Goal: Task Accomplishment & Management: Manage account settings

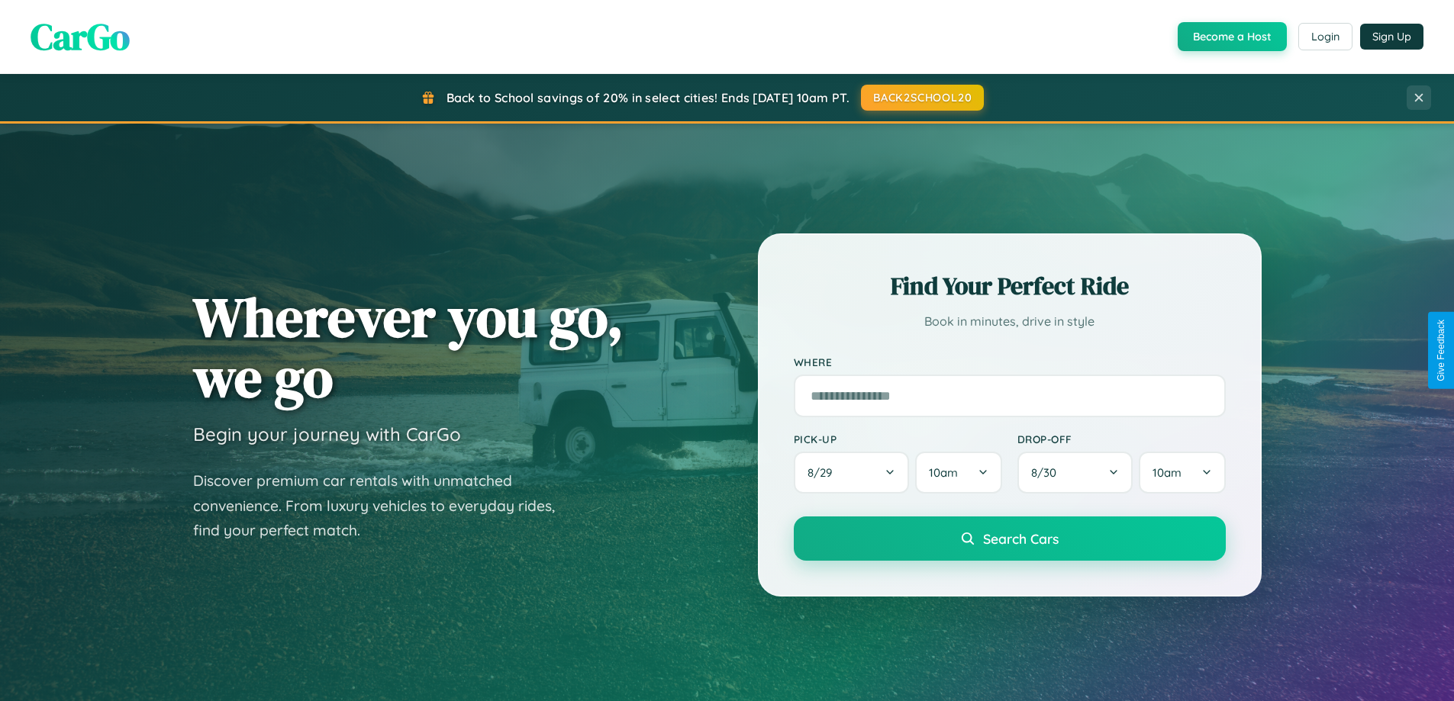
scroll to position [658, 0]
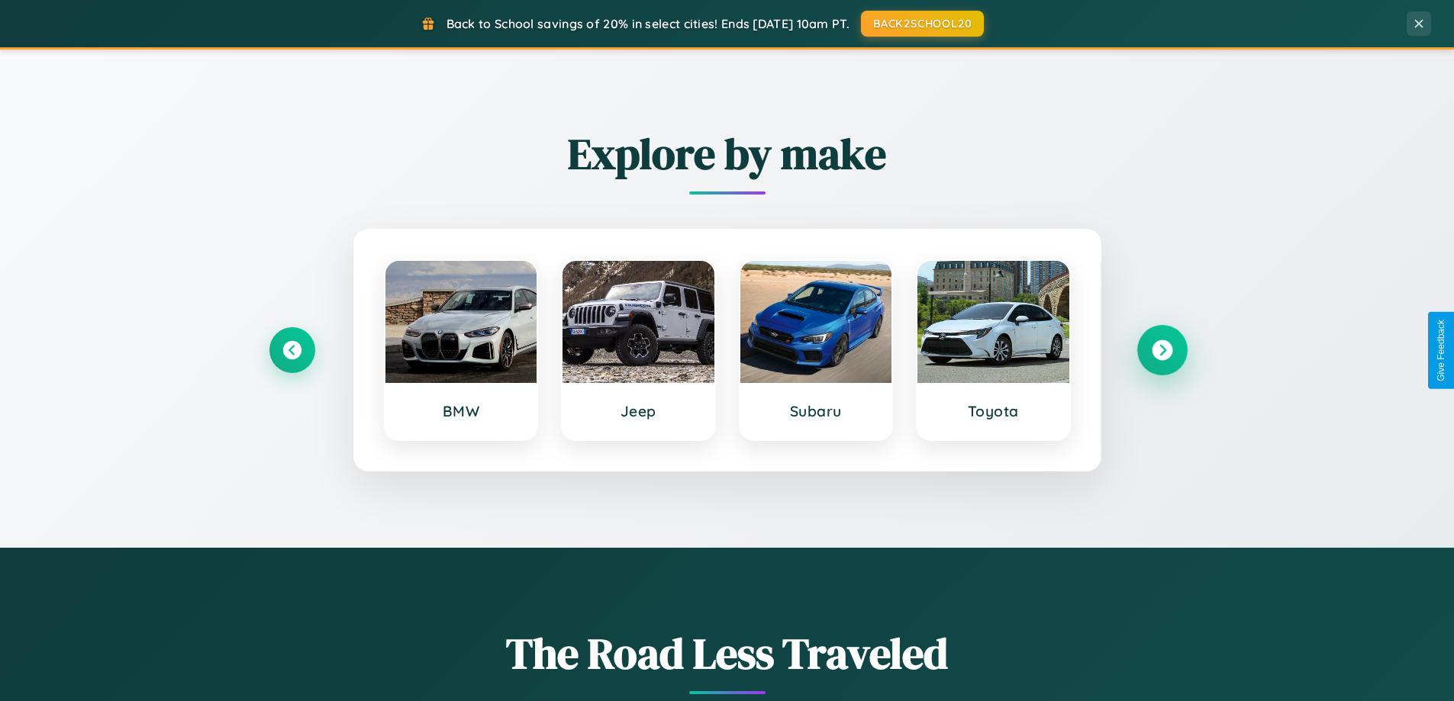
click at [1162, 350] on icon at bounding box center [1162, 350] width 21 height 21
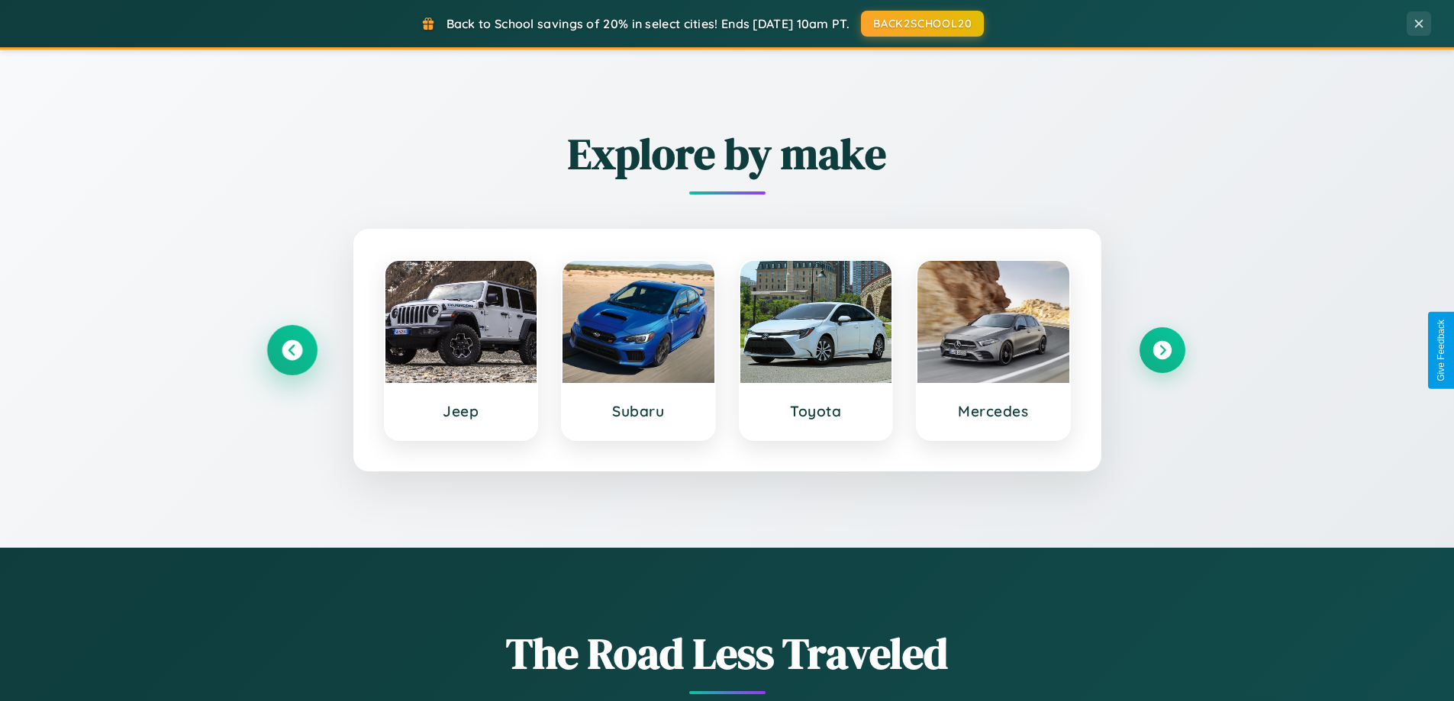
click at [292, 350] on icon at bounding box center [292, 350] width 21 height 21
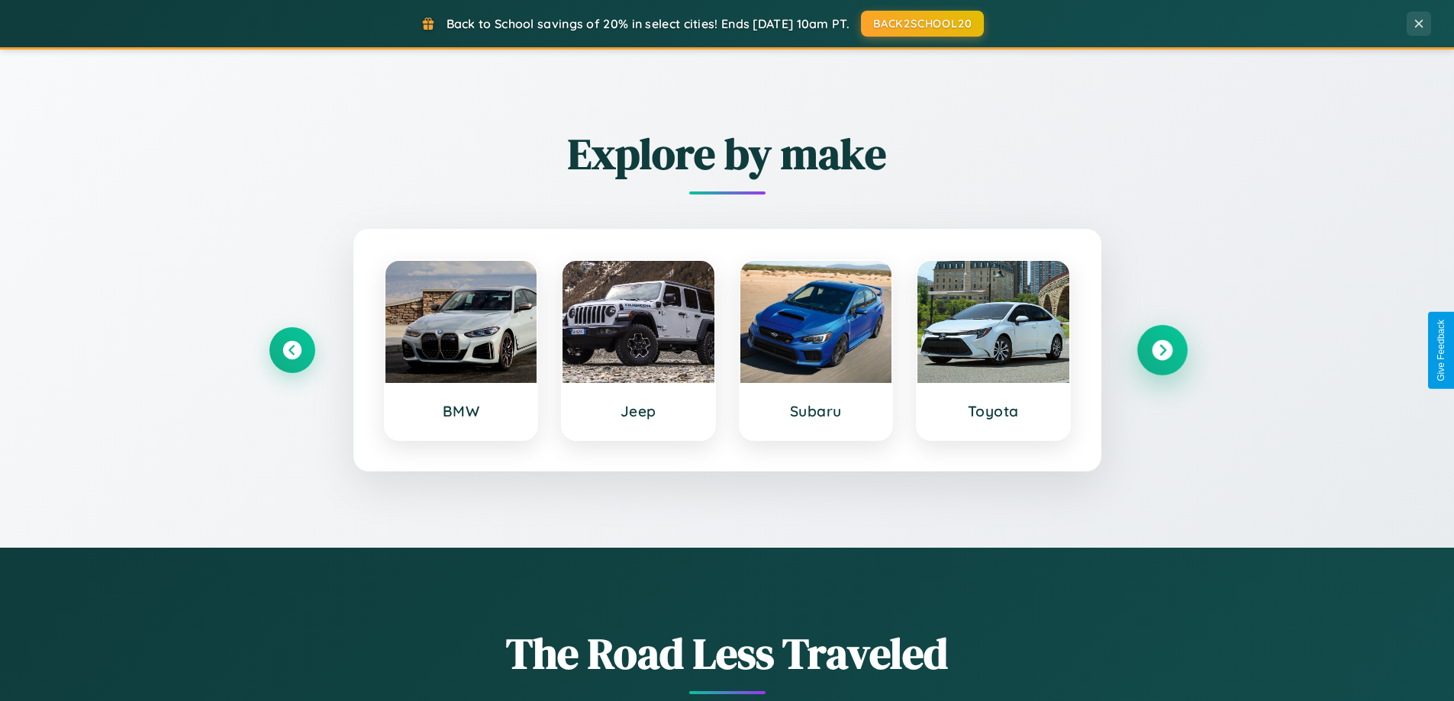
click at [1162, 350] on icon at bounding box center [1162, 350] width 21 height 21
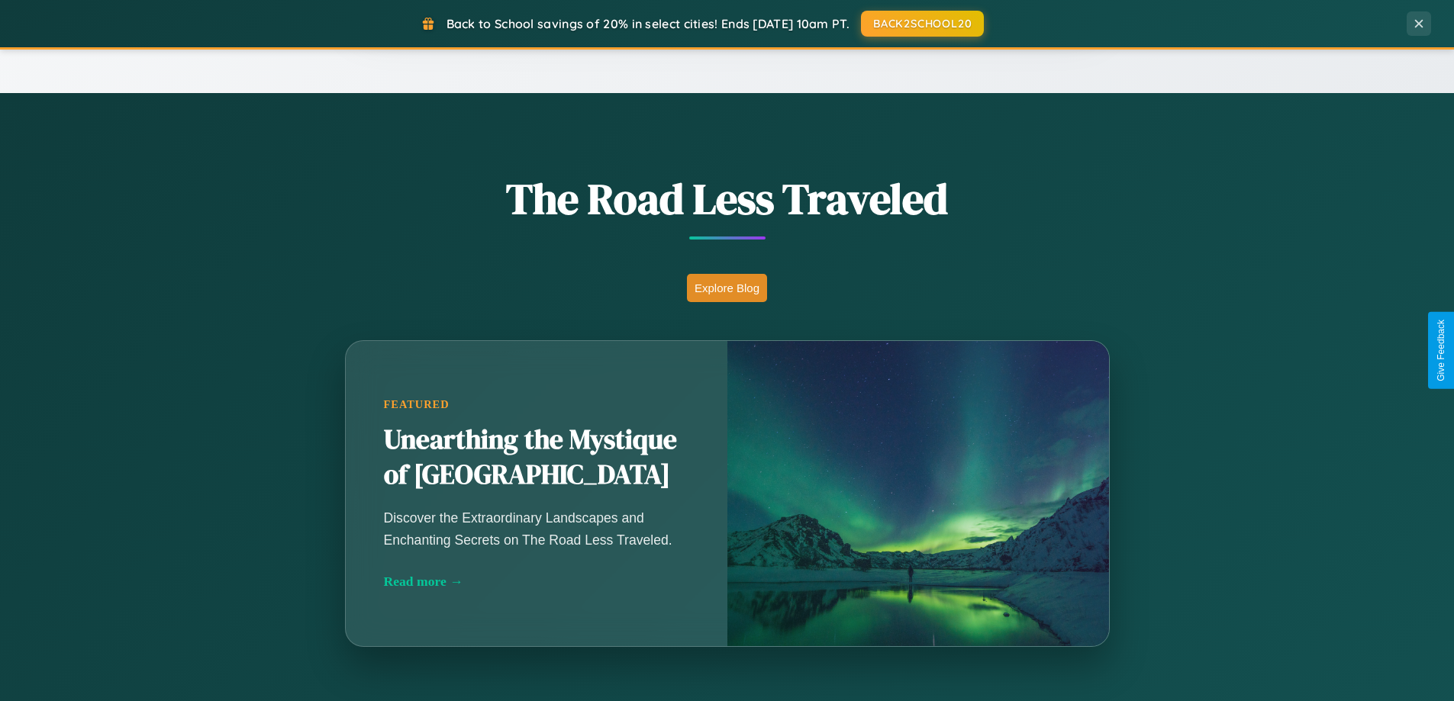
scroll to position [2937, 0]
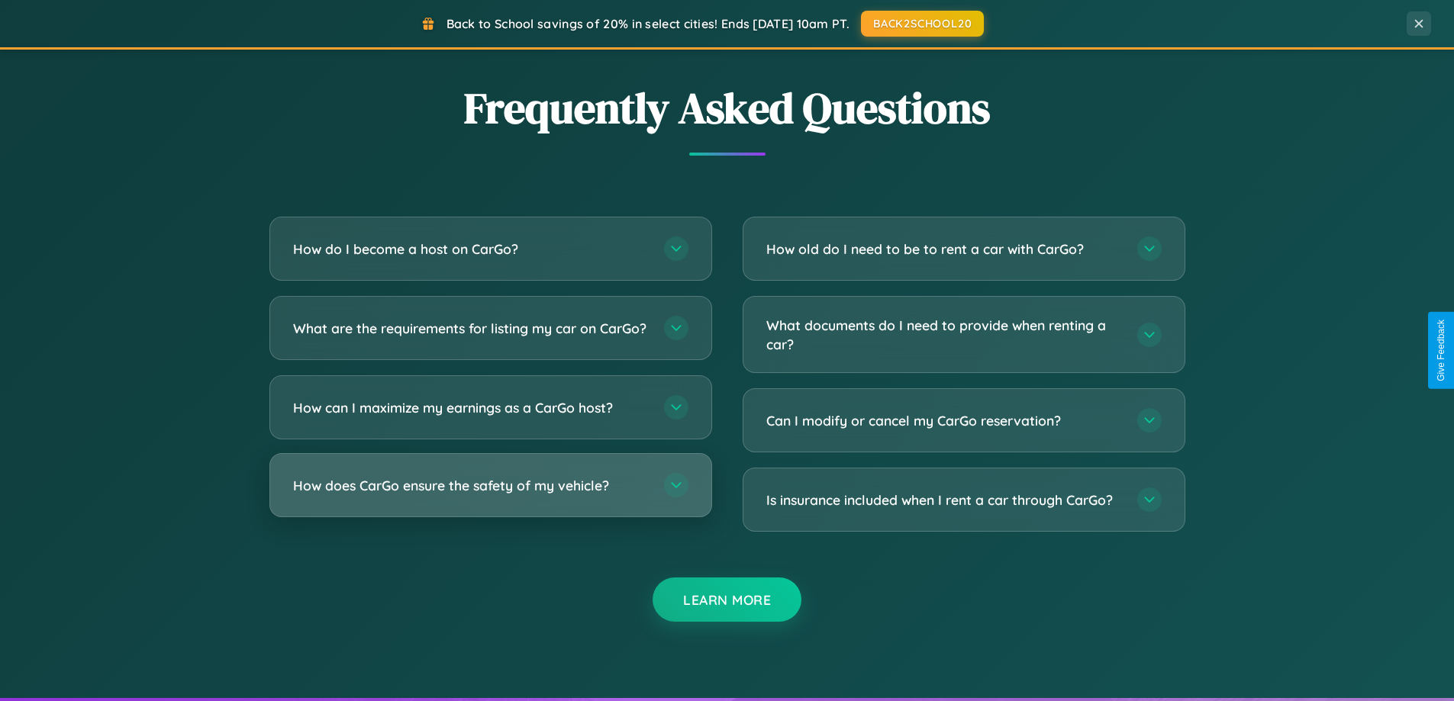
click at [490, 495] on h3 "How does CarGo ensure the safety of my vehicle?" at bounding box center [471, 485] width 356 height 19
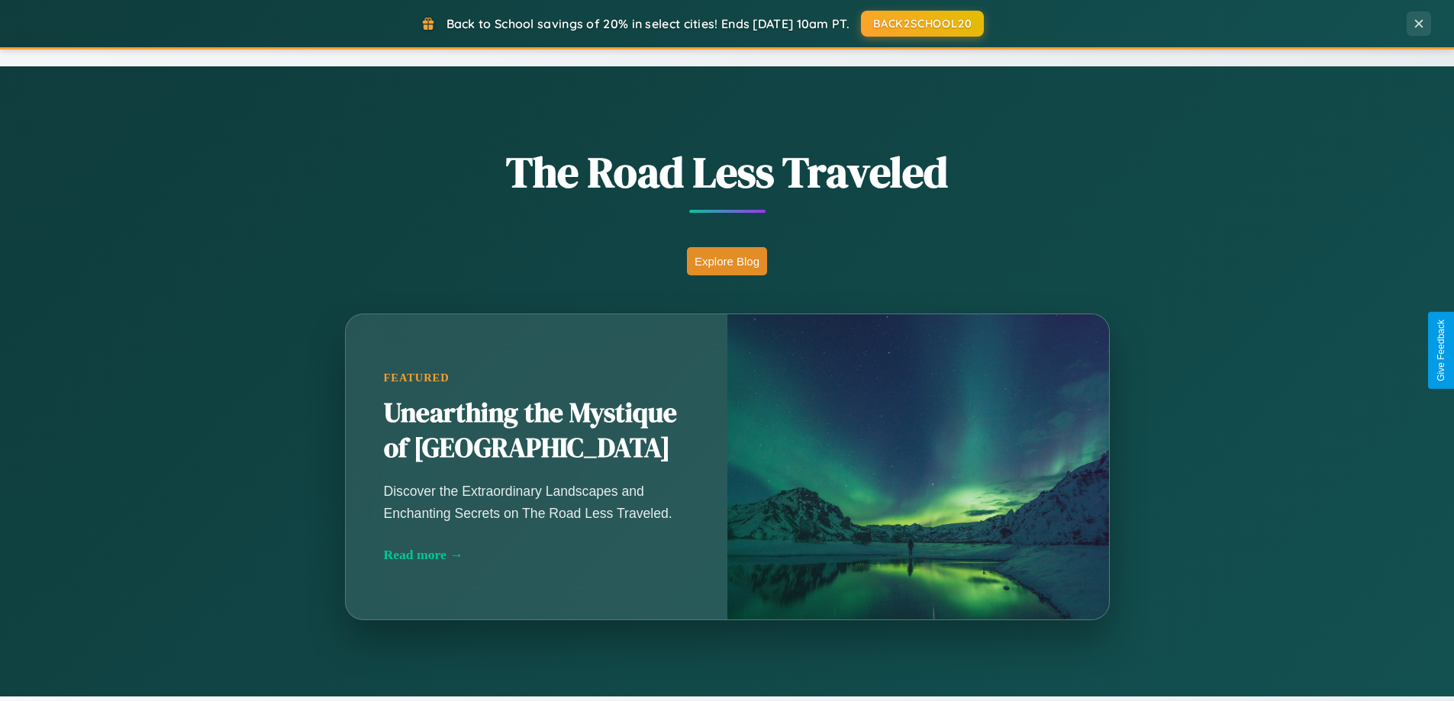
scroll to position [1050, 0]
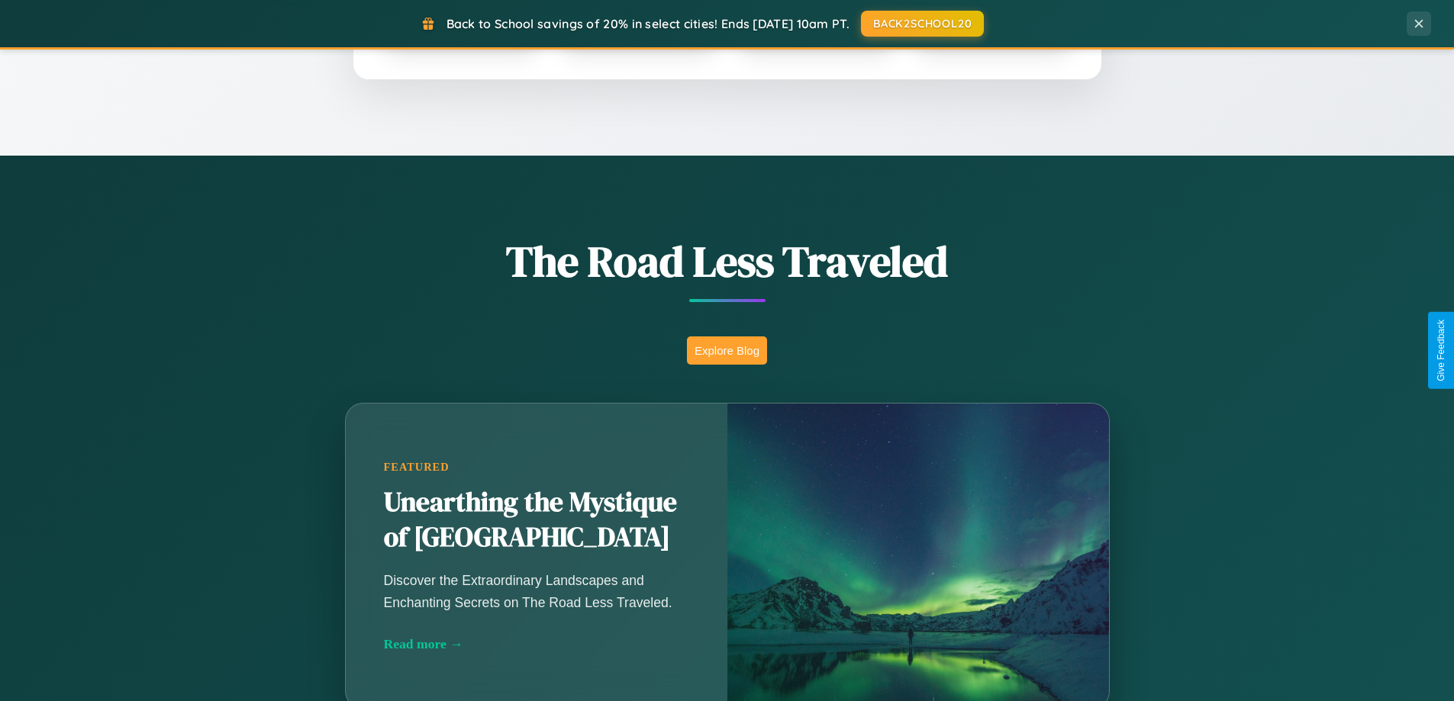
click at [727, 350] on button "Explore Blog" at bounding box center [727, 351] width 80 height 28
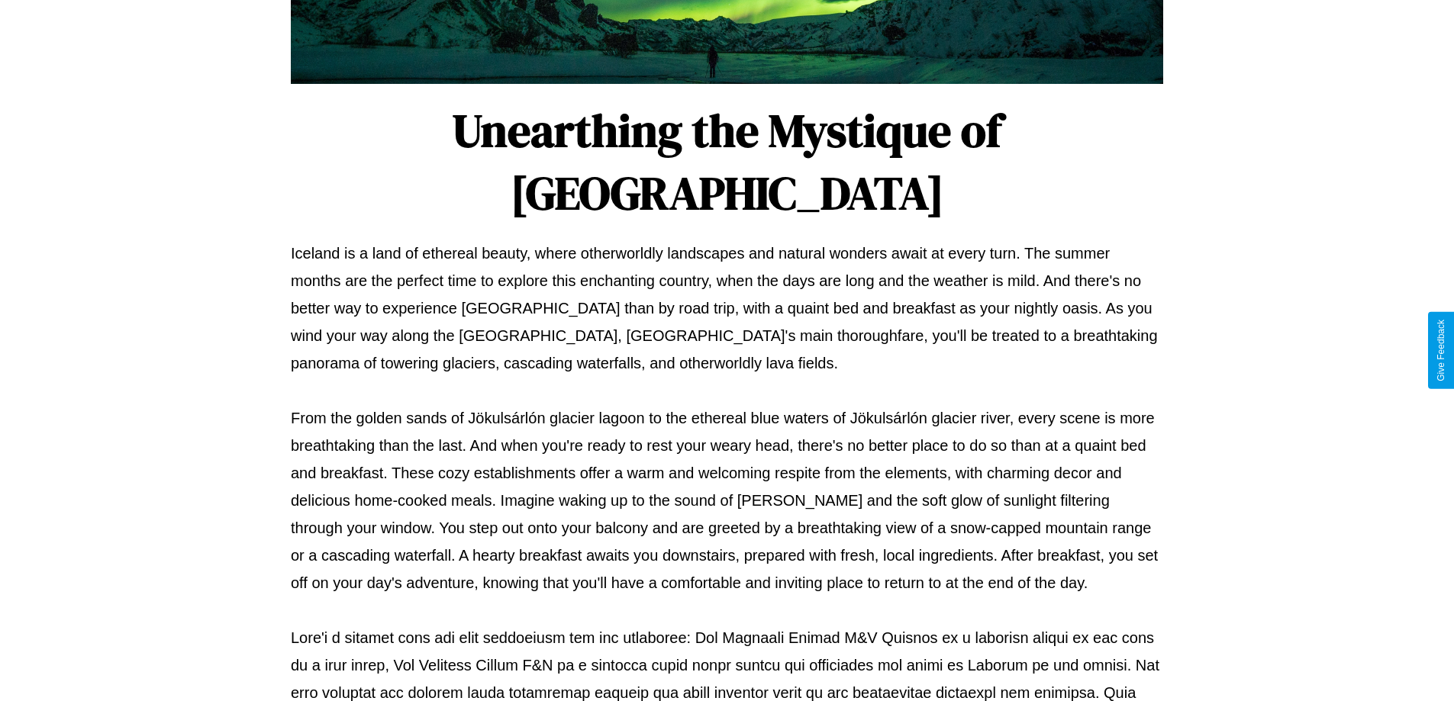
scroll to position [494, 0]
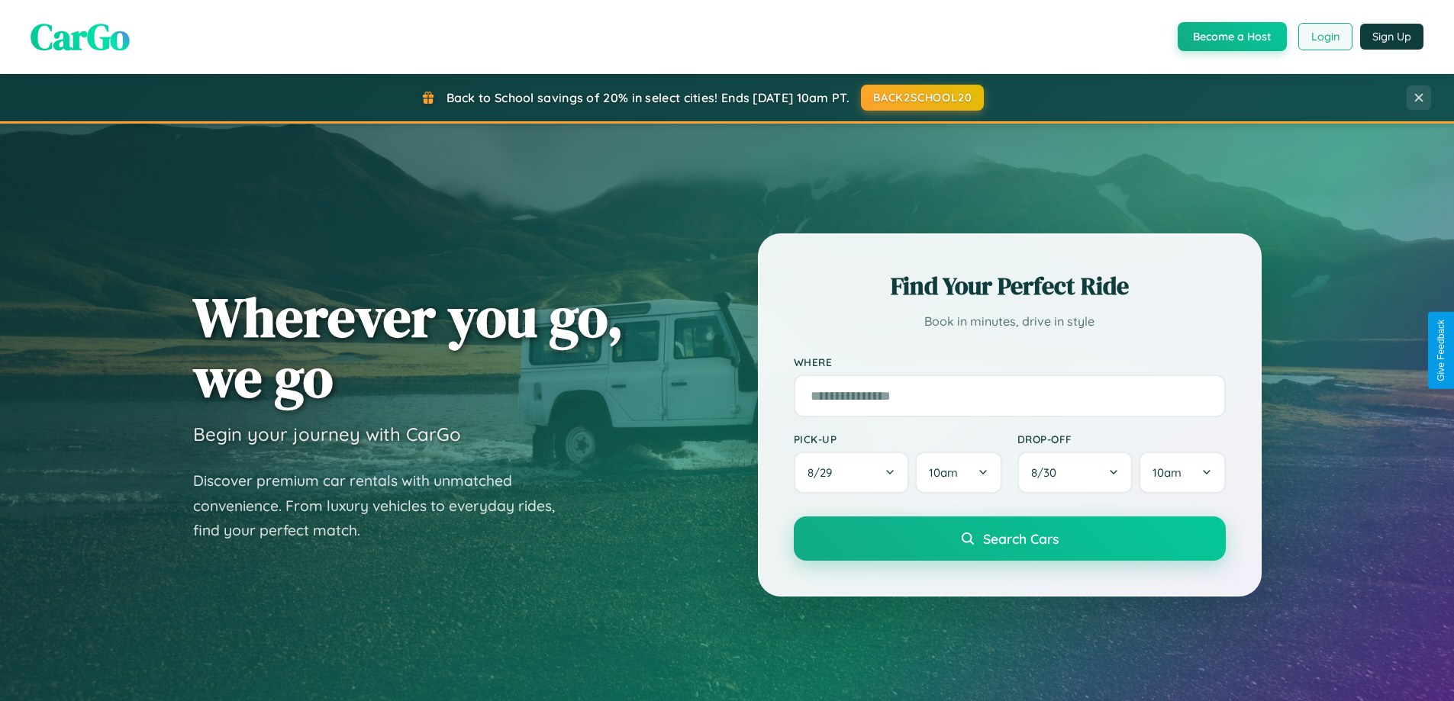
click at [1324, 37] on button "Login" at bounding box center [1325, 36] width 54 height 27
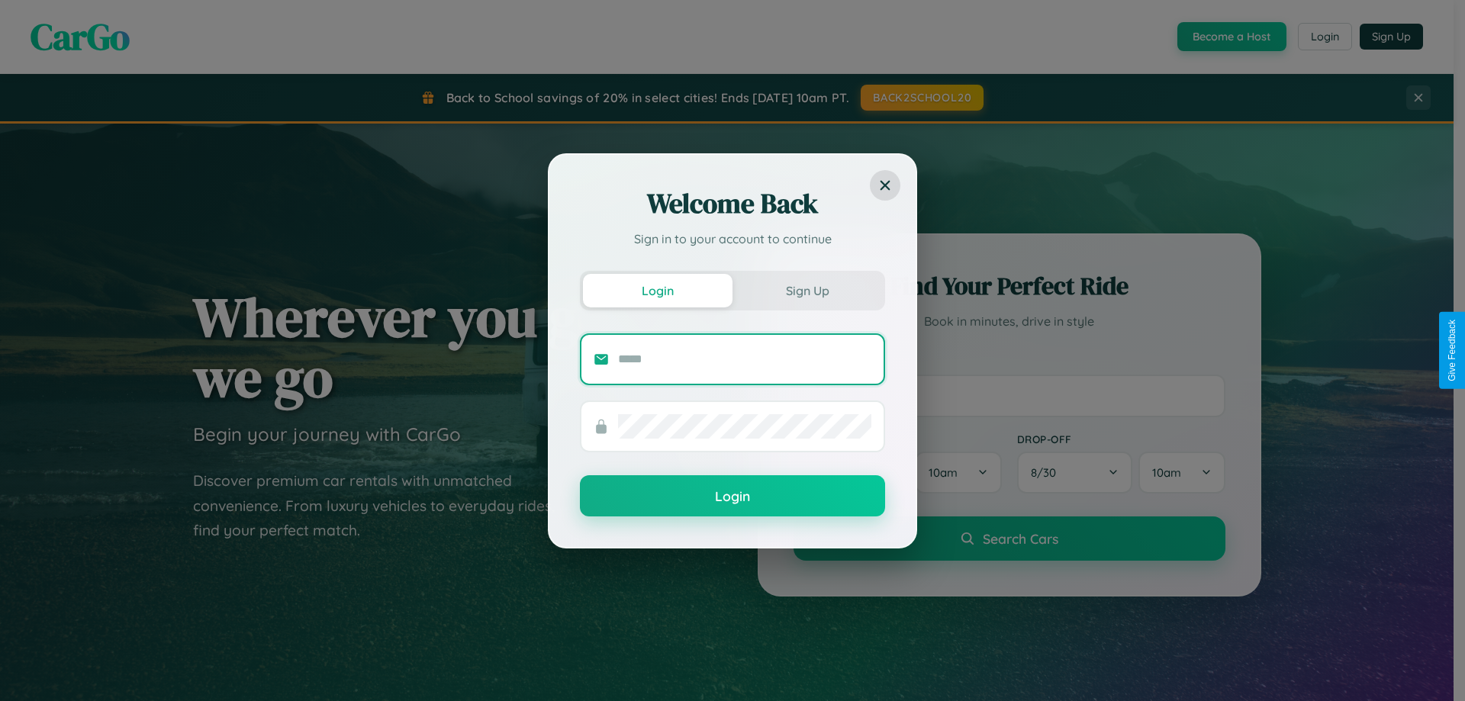
click at [745, 359] on input "text" at bounding box center [744, 359] width 253 height 24
type input "**********"
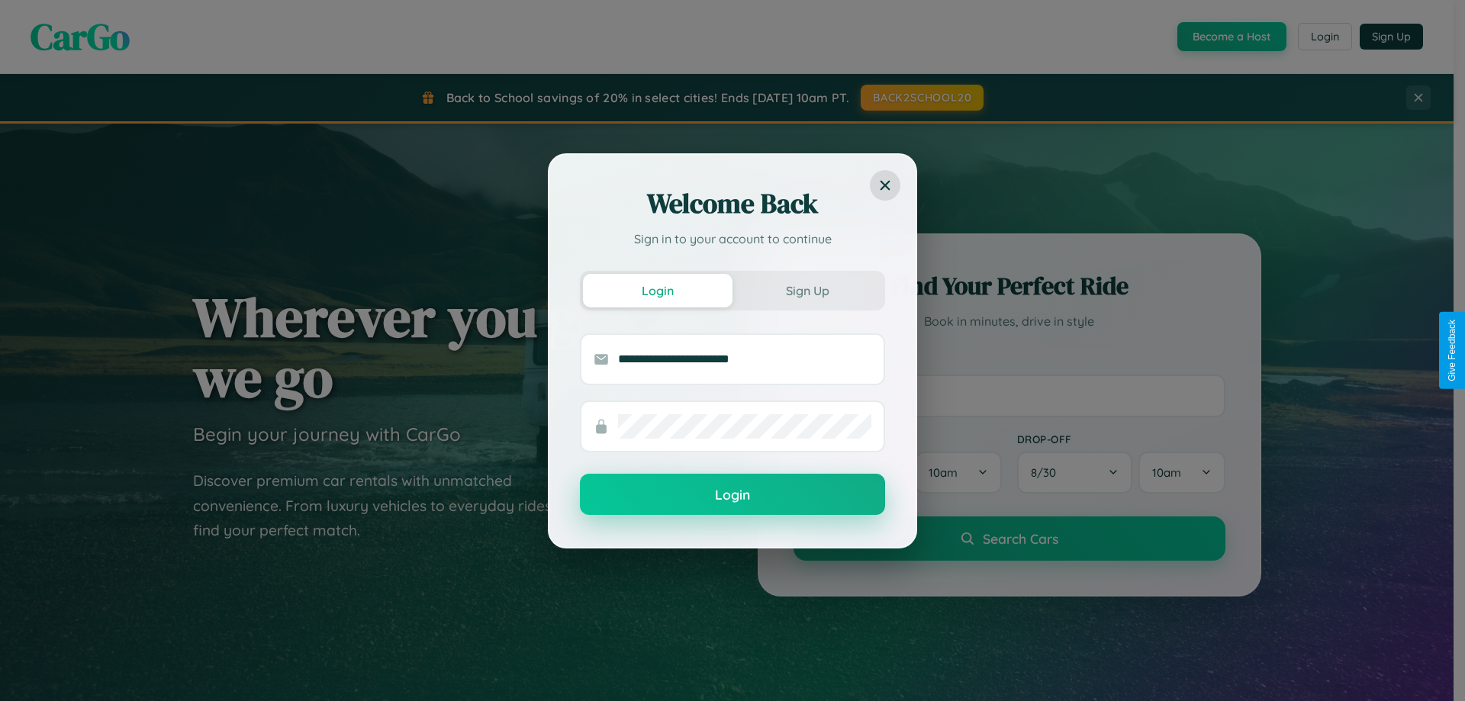
click at [733, 495] on button "Login" at bounding box center [732, 494] width 305 height 41
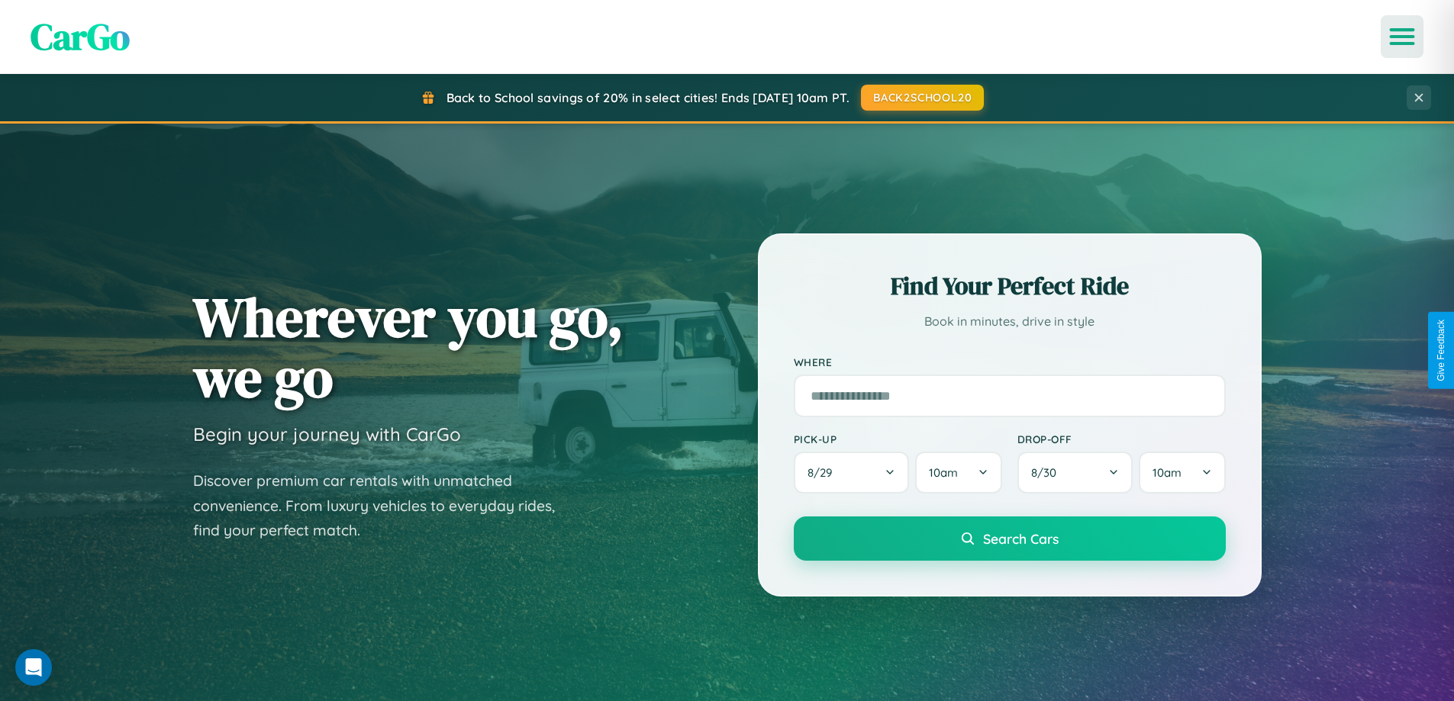
click at [1402, 37] on icon "Open menu" at bounding box center [1402, 37] width 22 height 14
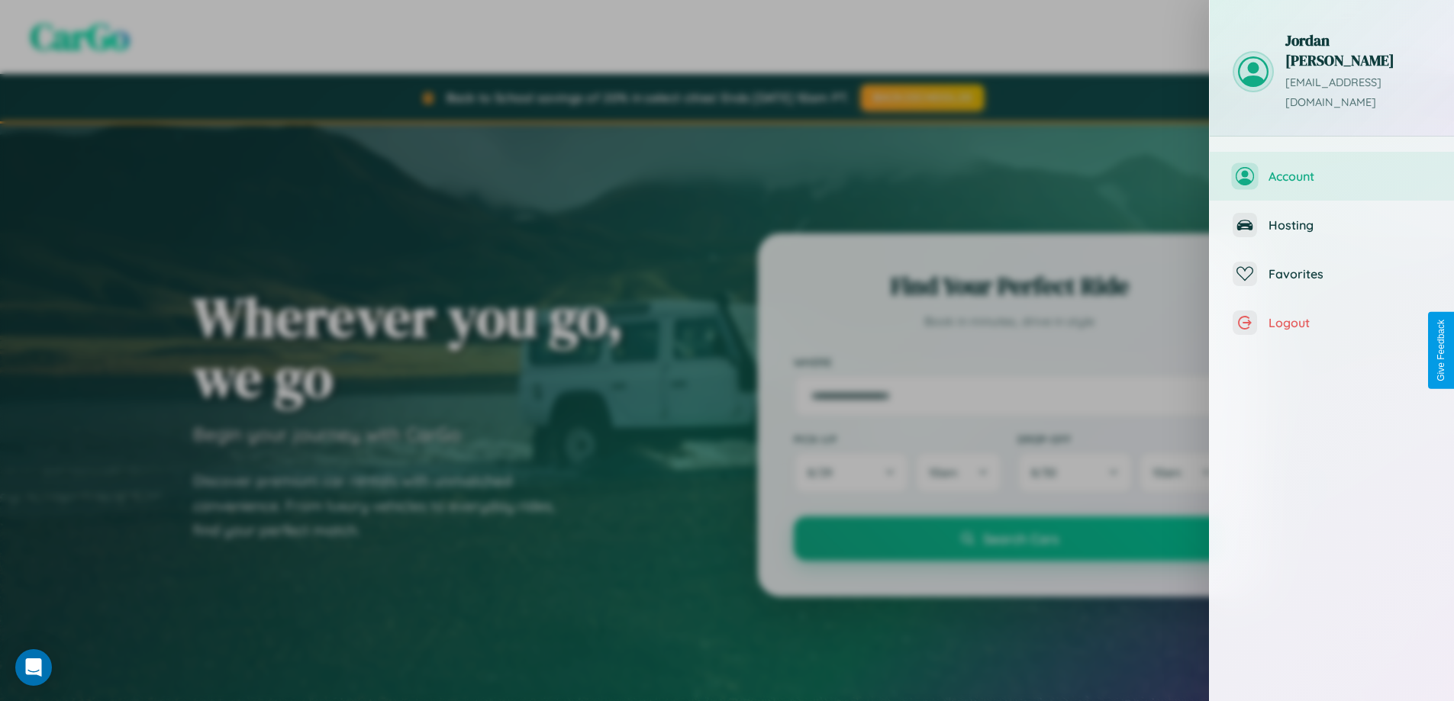
click at [1332, 169] on span "Account" at bounding box center [1350, 176] width 163 height 15
